Goal: Transaction & Acquisition: Obtain resource

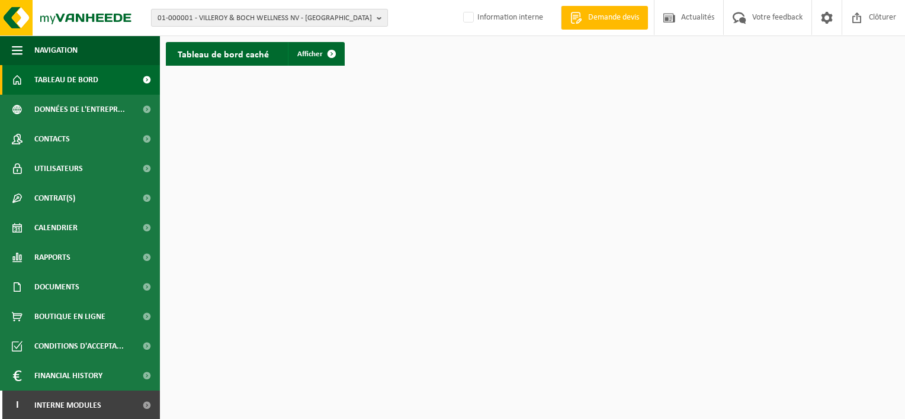
click at [205, 17] on span "01-000001 - VILLEROY & BOCH WELLNESS NV - ROESELARE" at bounding box center [264, 18] width 214 height 18
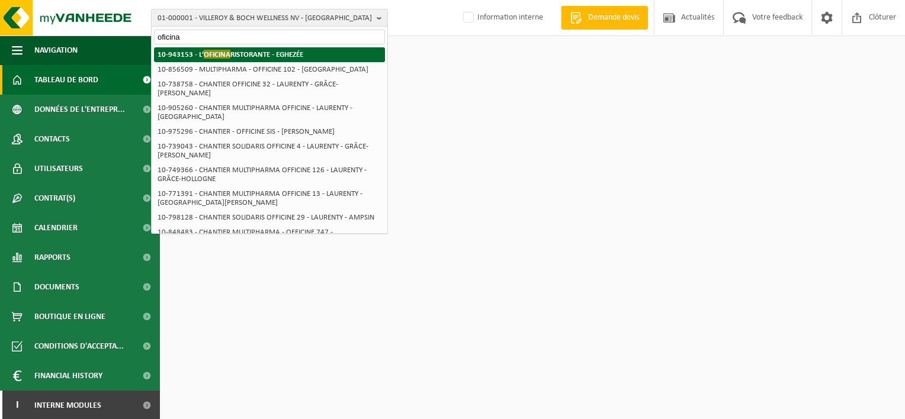
type input "oficina"
click at [227, 55] on span "OFICINA" at bounding box center [217, 54] width 27 height 9
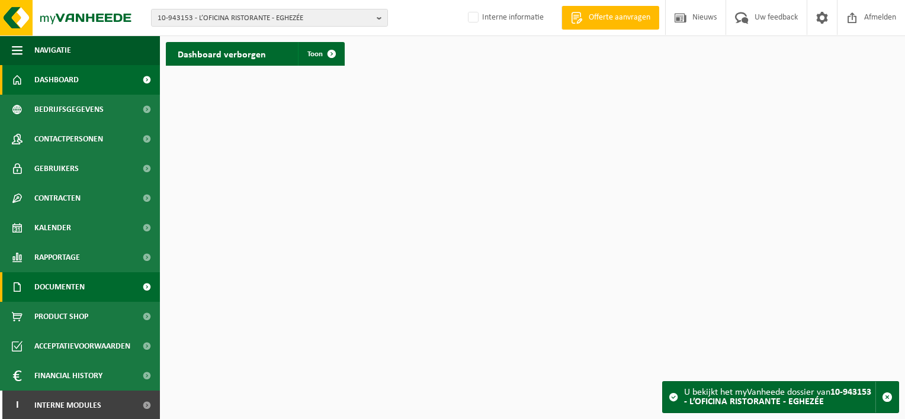
click at [72, 301] on span "Documenten" at bounding box center [59, 287] width 50 height 30
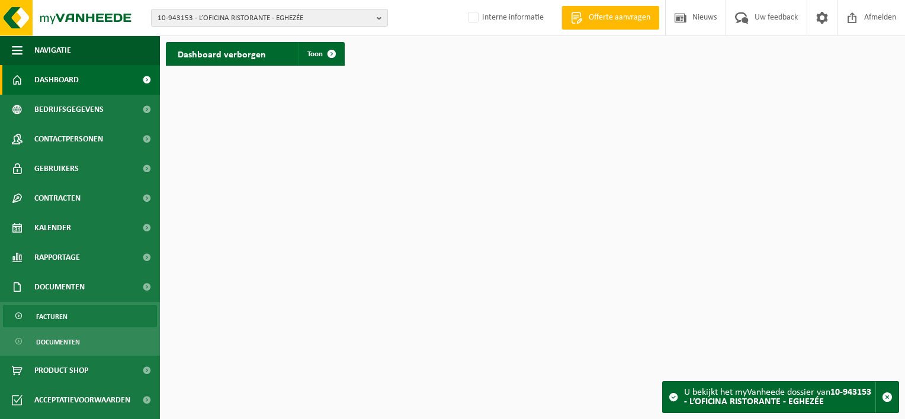
click at [73, 321] on link "Facturen" at bounding box center [80, 316] width 154 height 22
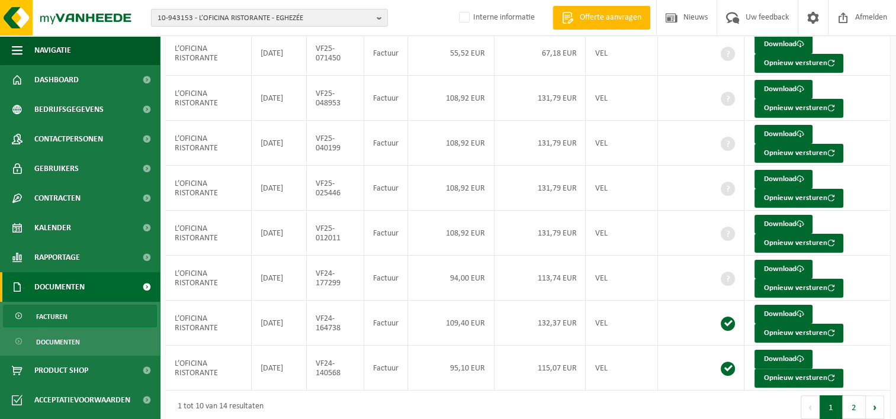
scroll to position [217, 0]
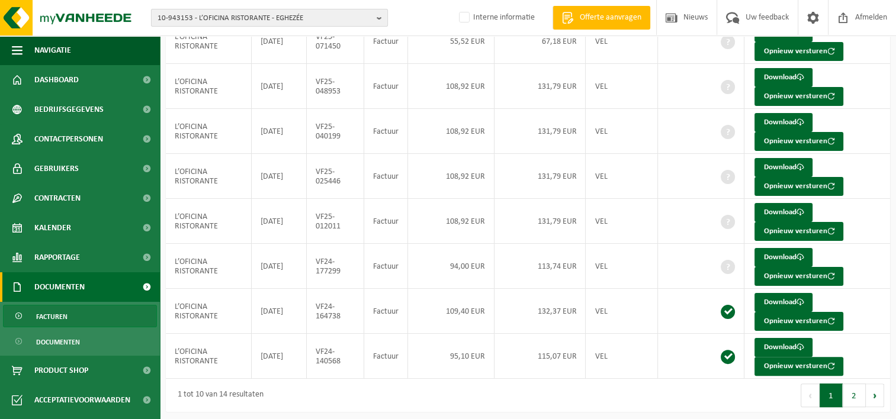
click at [276, 17] on span "10-943153 - L’OFICINA RISTORANTE - EGHEZÉE" at bounding box center [264, 18] width 214 height 18
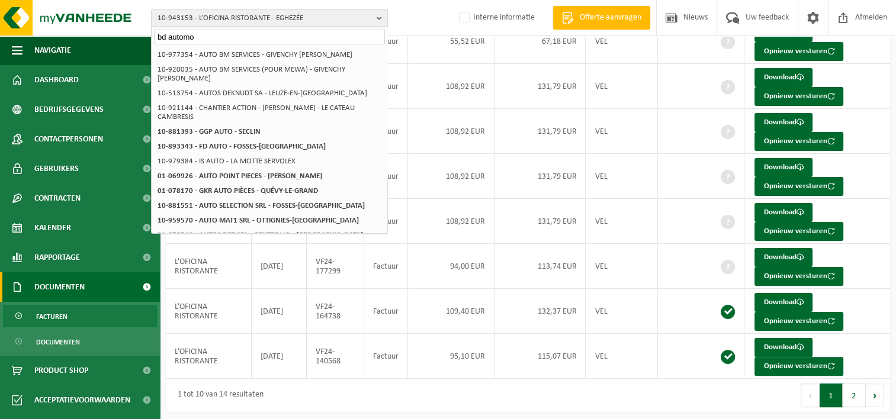
click at [204, 37] on input "bd automo" at bounding box center [269, 37] width 231 height 15
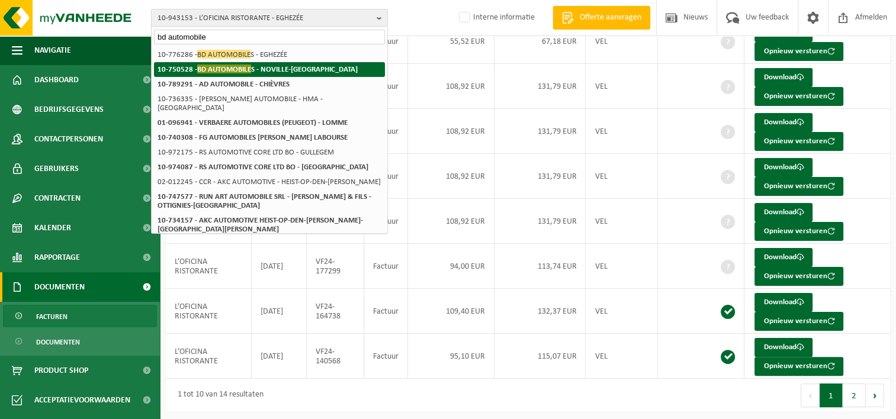
type input "bd automobile"
click at [264, 72] on strong "10-750528 - BD AUTOMOBILE S - NOVILLE-SUR-MÉHAIGNE" at bounding box center [257, 69] width 200 height 9
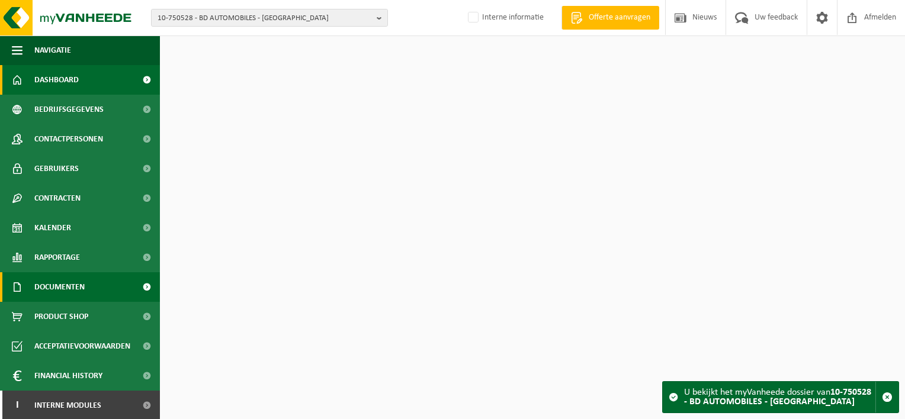
drag, startPoint x: 85, startPoint y: 284, endPoint x: 85, endPoint y: 292, distance: 8.9
click at [85, 284] on span "Documenten" at bounding box center [59, 287] width 50 height 30
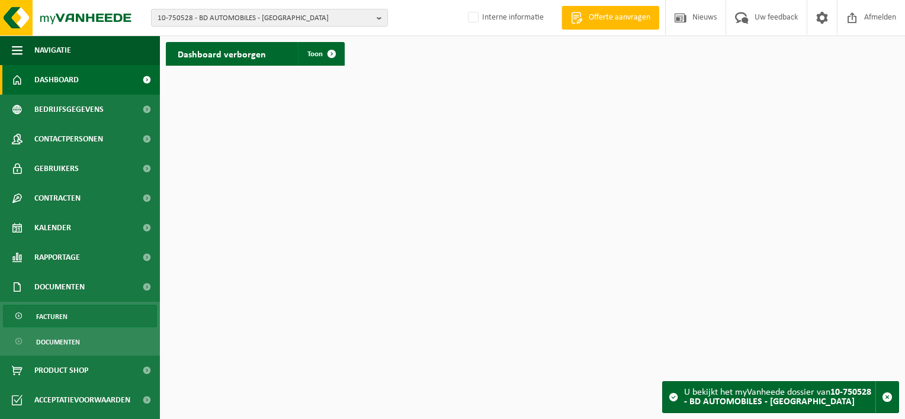
click at [79, 320] on link "Facturen" at bounding box center [80, 316] width 154 height 22
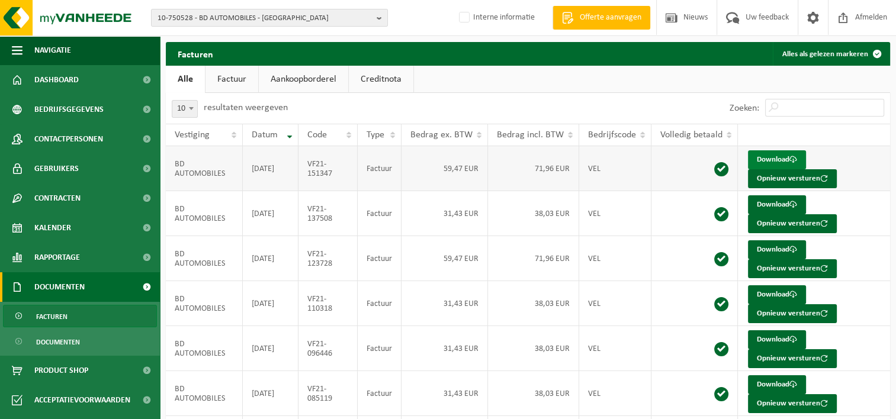
click at [771, 158] on link "Download" at bounding box center [777, 159] width 58 height 19
click at [219, 20] on span "10-750528 - BD AUTOMOBILES - [GEOGRAPHIC_DATA]" at bounding box center [264, 18] width 214 height 18
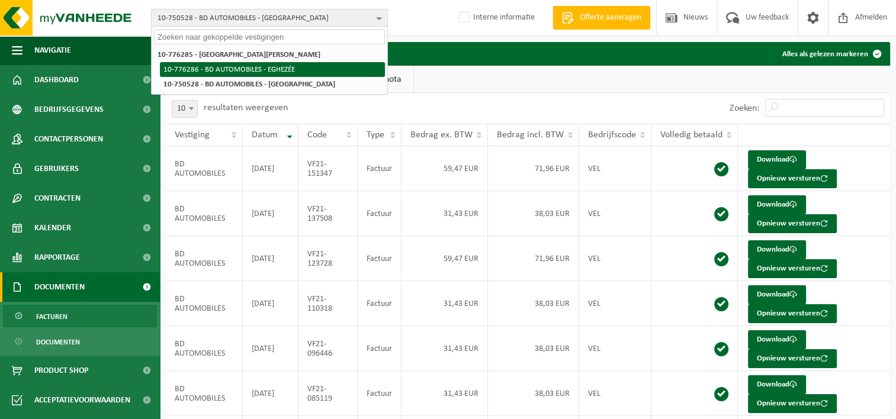
click at [213, 66] on li "10-776286 - BD AUTOMOBILES - EGHEZÉE" at bounding box center [272, 69] width 225 height 15
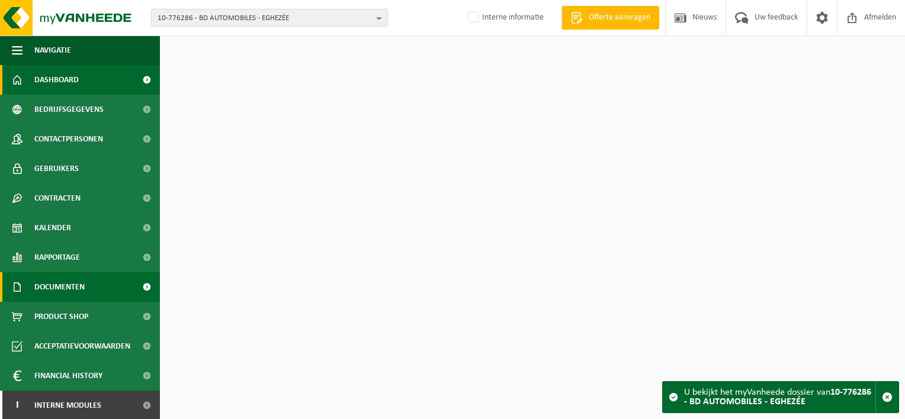
click at [84, 286] on span "Documenten" at bounding box center [59, 287] width 50 height 30
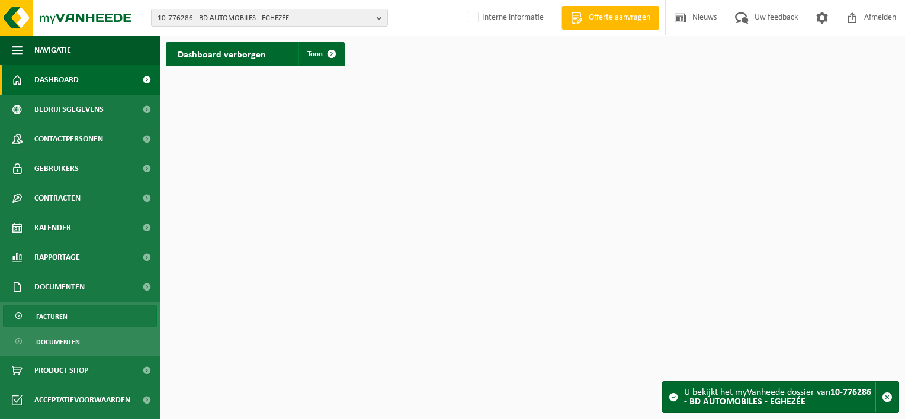
click at [79, 322] on link "Facturen" at bounding box center [80, 316] width 154 height 22
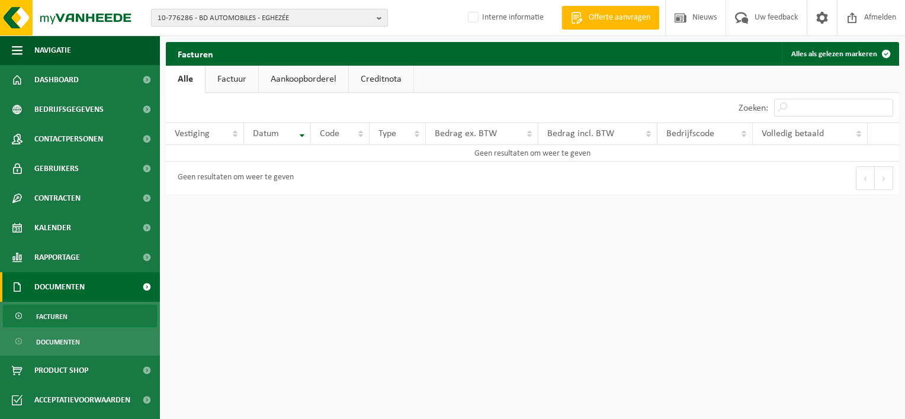
click at [268, 14] on span "10-776286 - BD AUTOMOBILES - EGHEZÉE" at bounding box center [264, 18] width 214 height 18
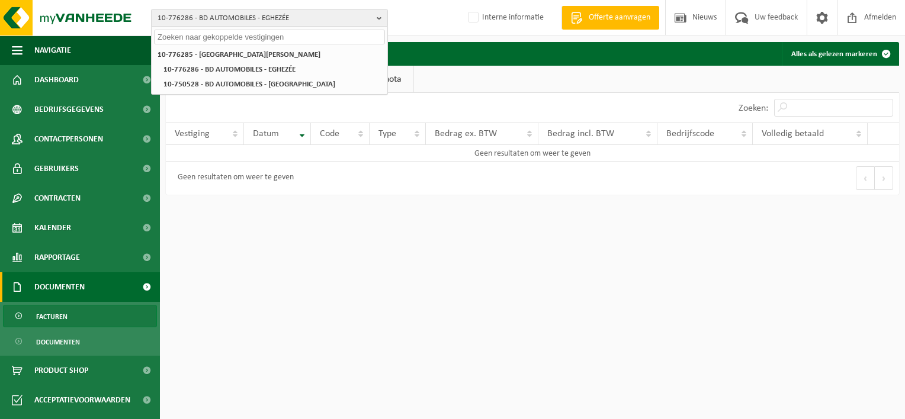
click at [227, 40] on input "text" at bounding box center [269, 37] width 231 height 15
paste input "10-776285"
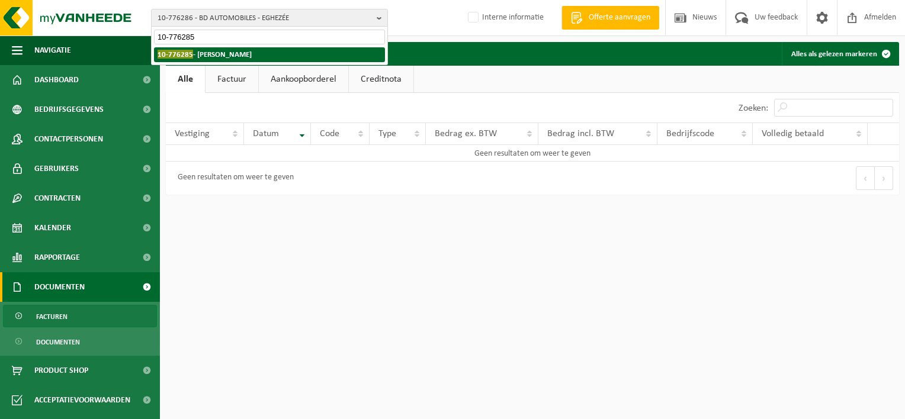
type input "10-776285"
click at [230, 56] on strong "10-776285 - BORENSZTEJN DIDIER - INCOURT" at bounding box center [204, 54] width 94 height 9
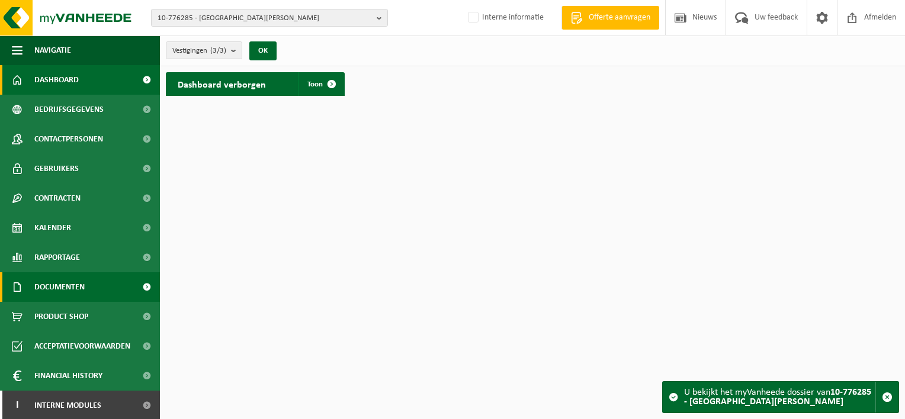
click at [59, 287] on span "Documenten" at bounding box center [59, 287] width 50 height 30
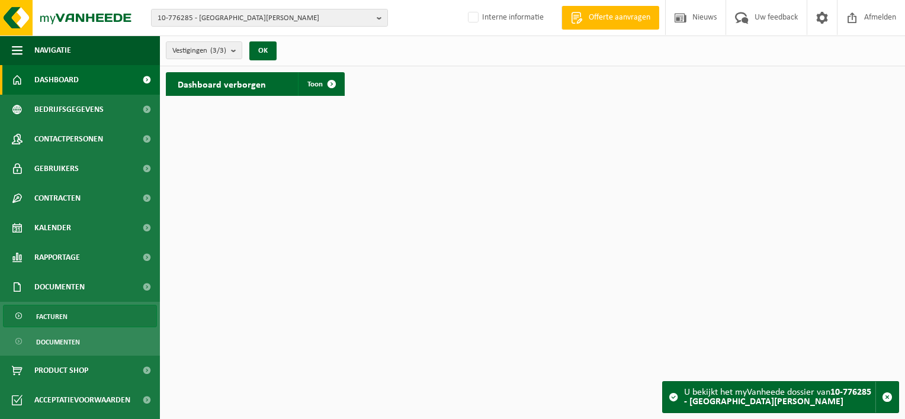
click at [53, 321] on span "Facturen" at bounding box center [51, 317] width 31 height 22
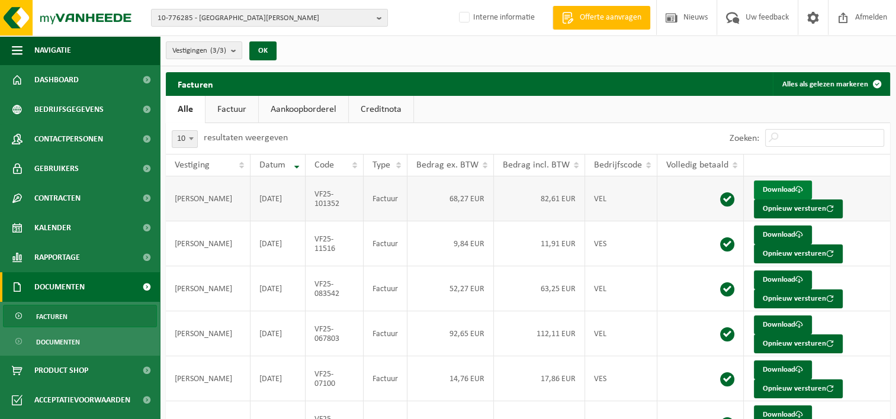
click at [783, 185] on link "Download" at bounding box center [783, 190] width 58 height 19
